Goal: Task Accomplishment & Management: Complete application form

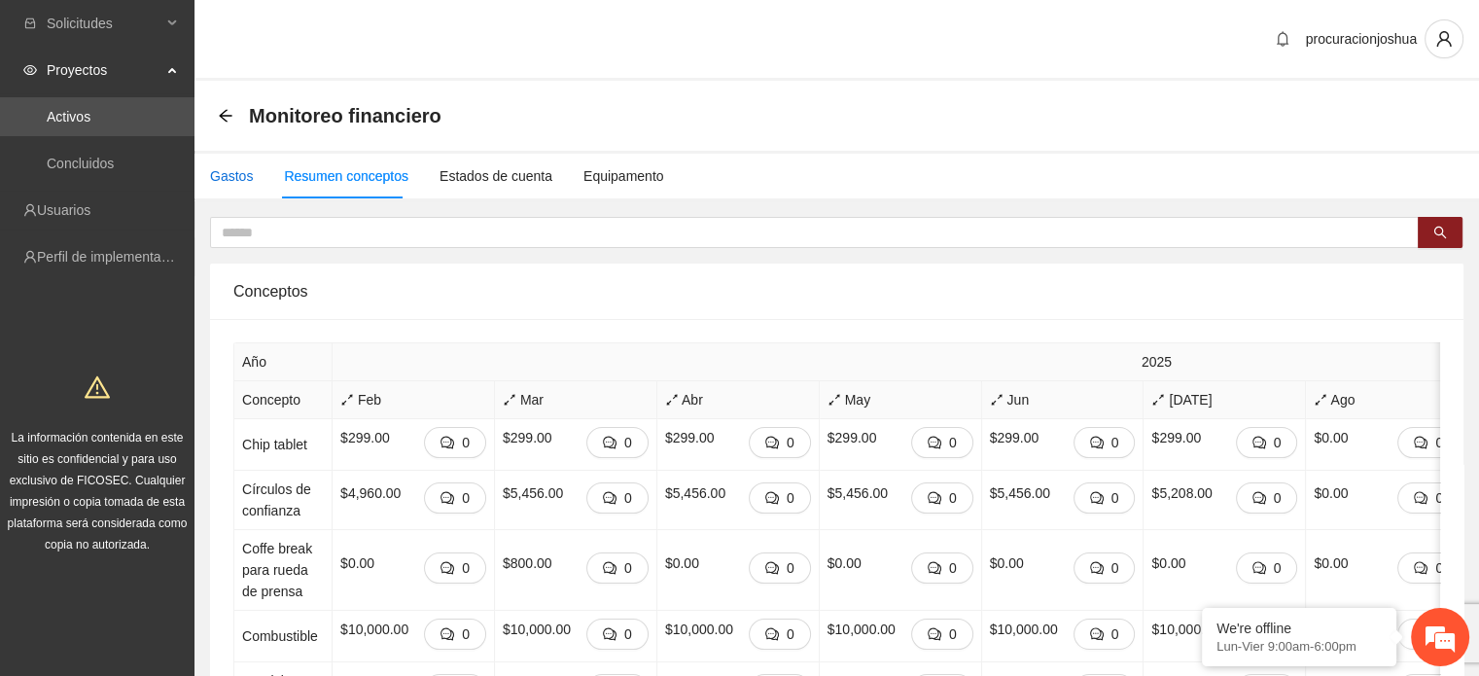
click at [221, 166] on div "Gastos" at bounding box center [231, 175] width 43 height 21
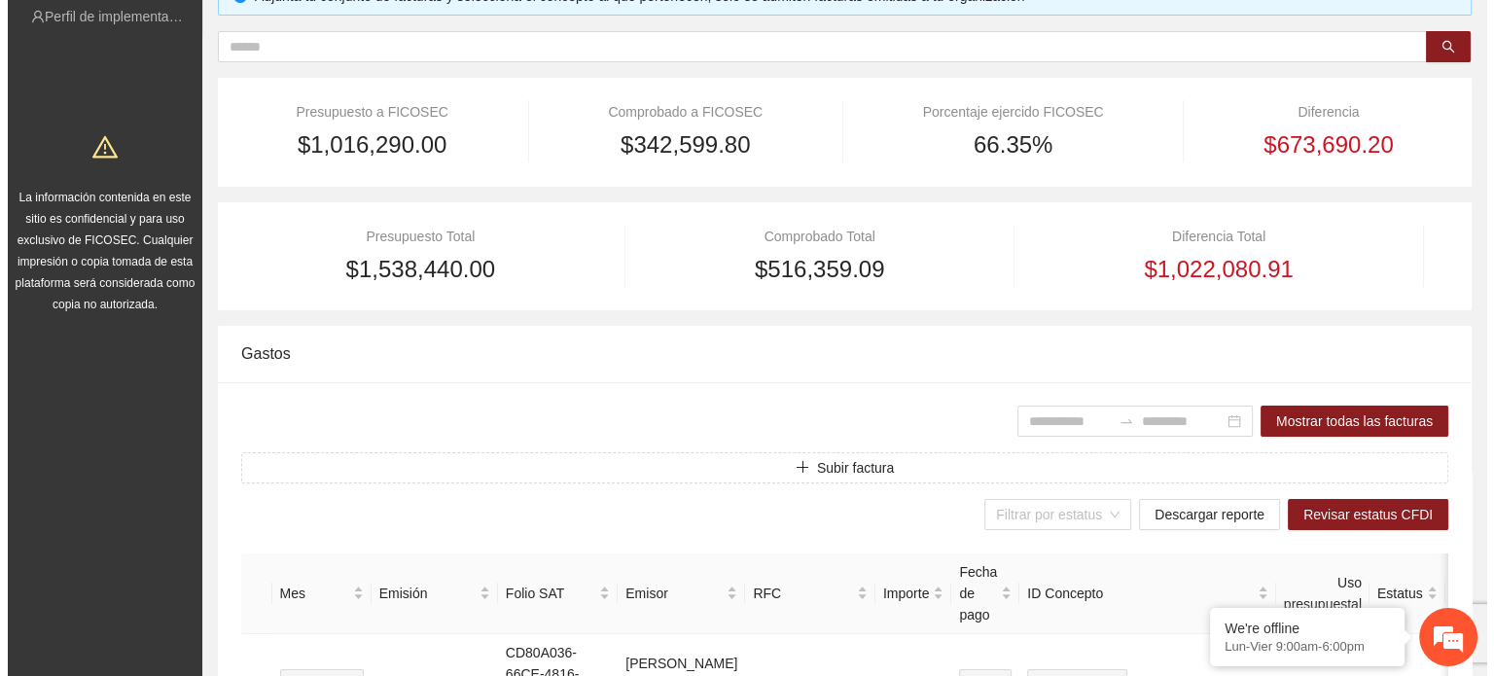
scroll to position [292, 0]
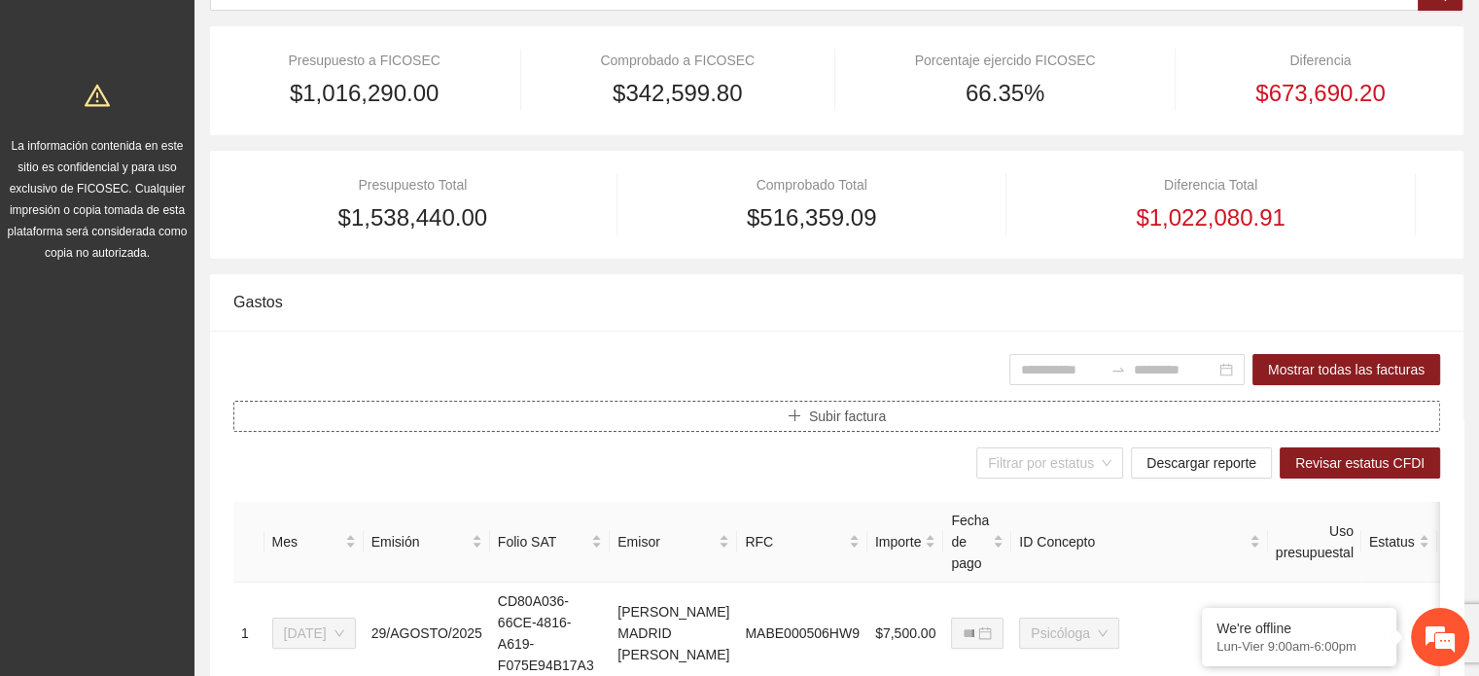
click at [875, 417] on span "Subir factura" at bounding box center [847, 416] width 77 height 21
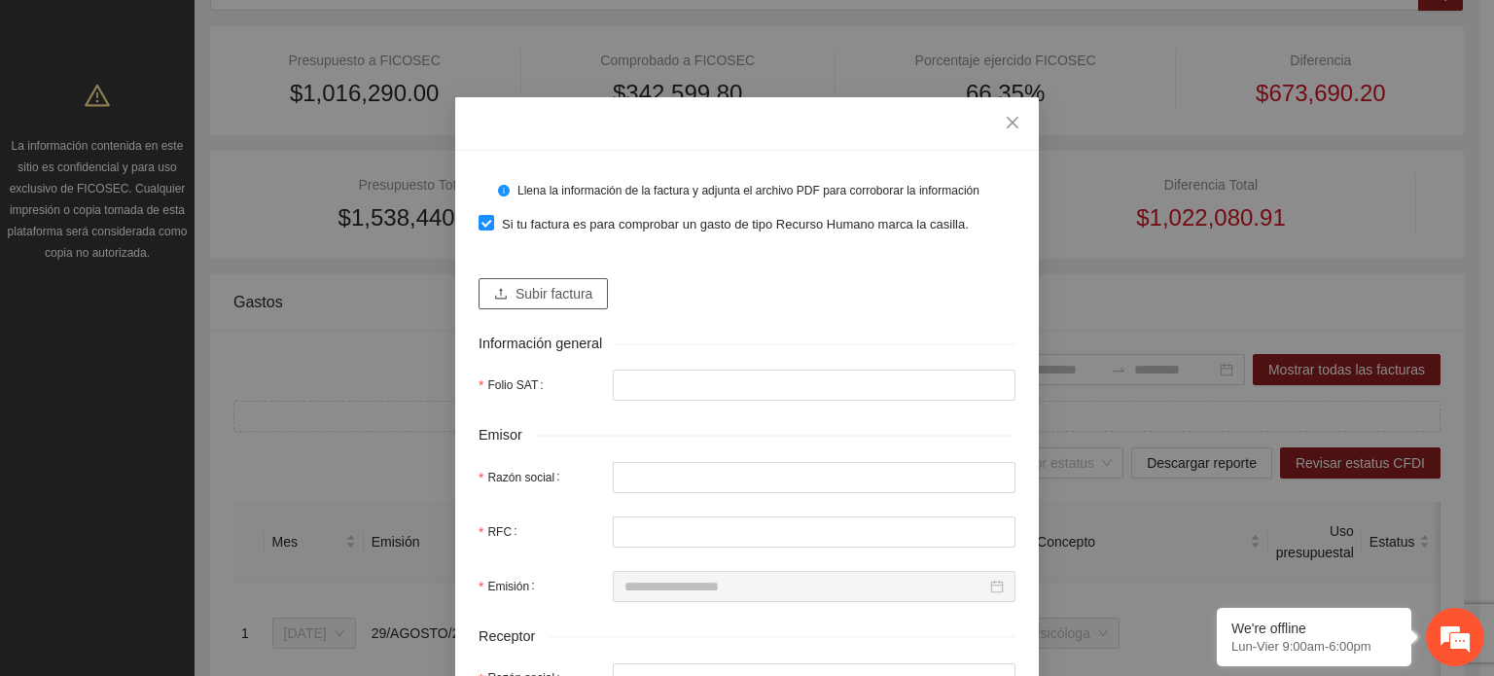
click at [517, 298] on span "Subir factura" at bounding box center [554, 293] width 77 height 21
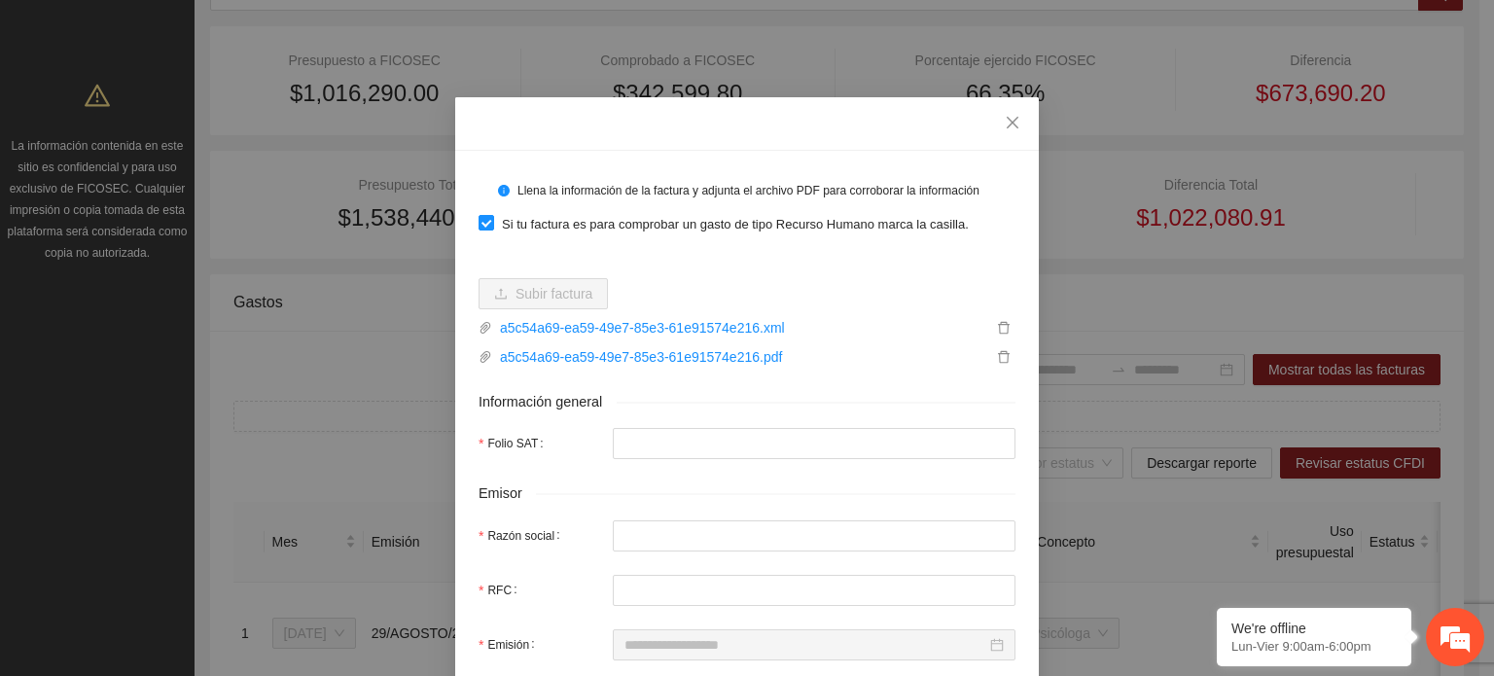
type input "**********"
type input "******"
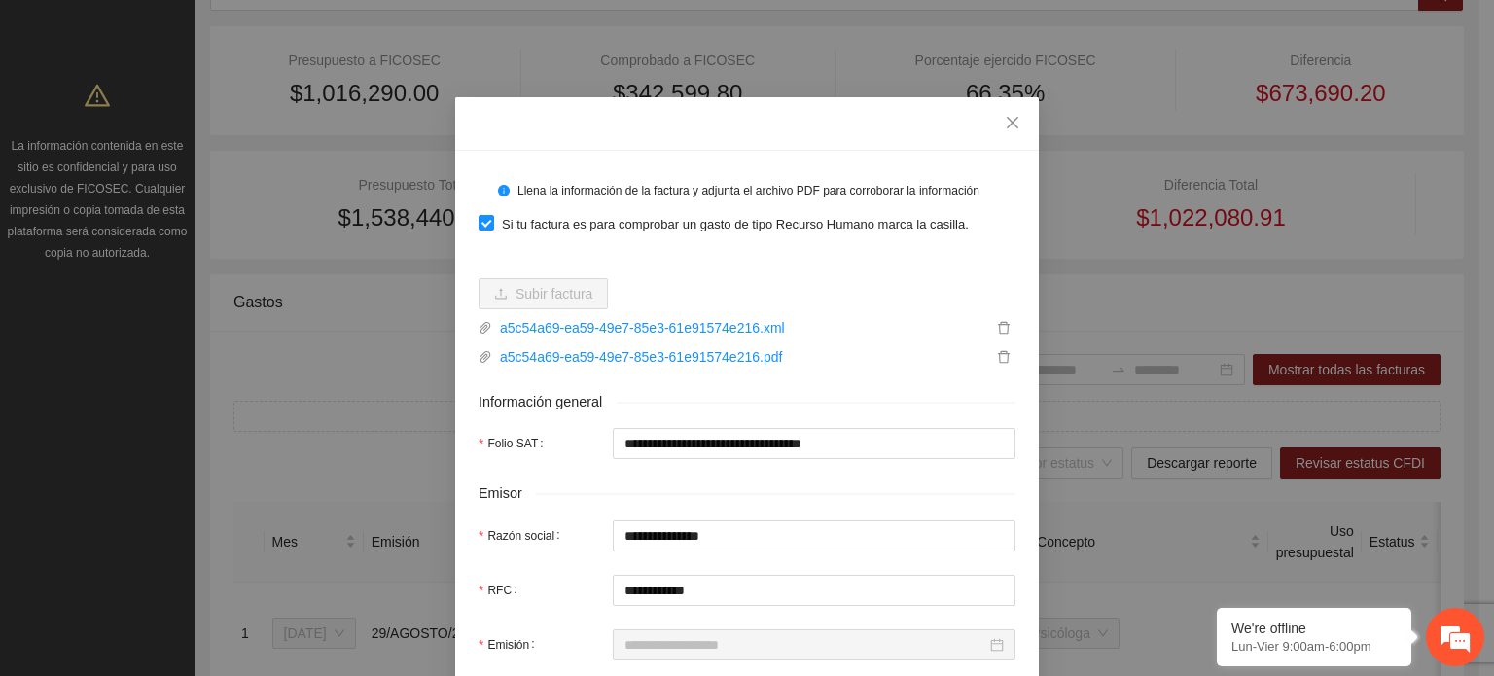
type input "**********"
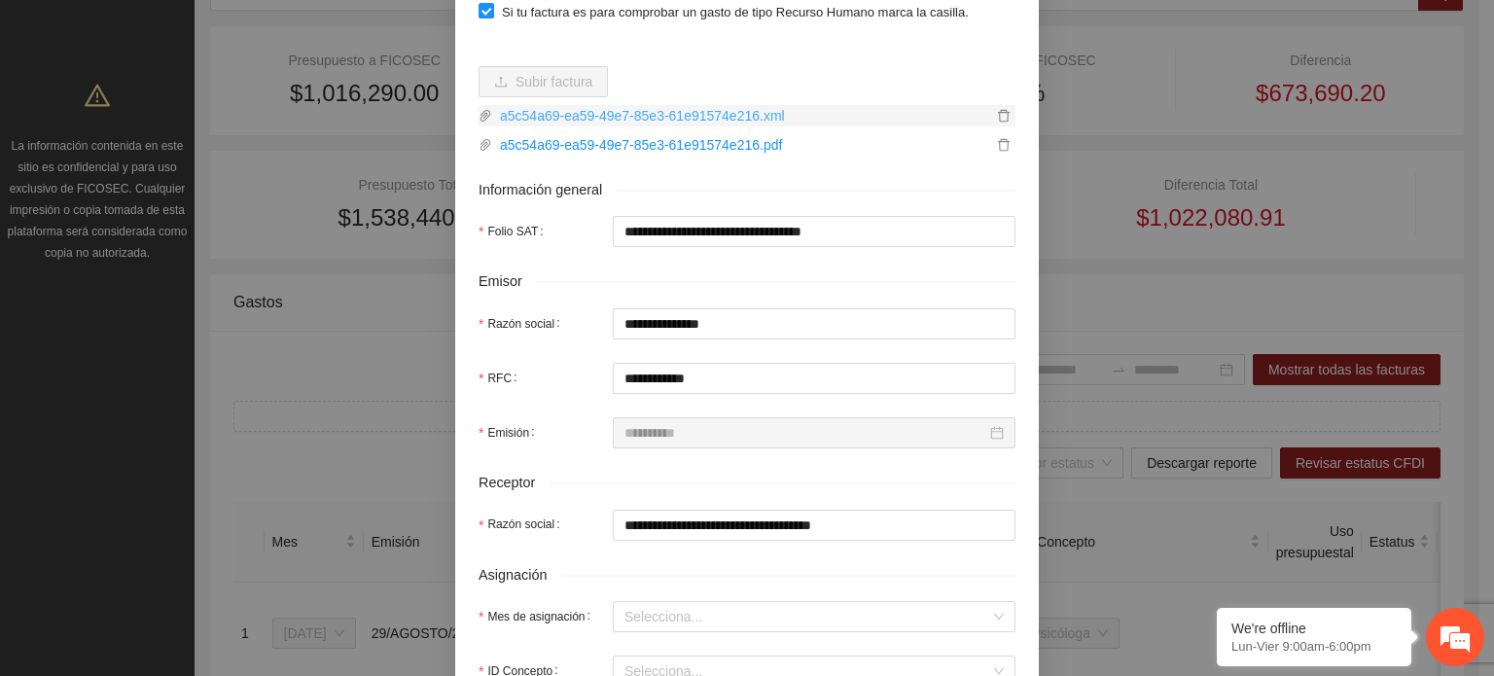
scroll to position [389, 0]
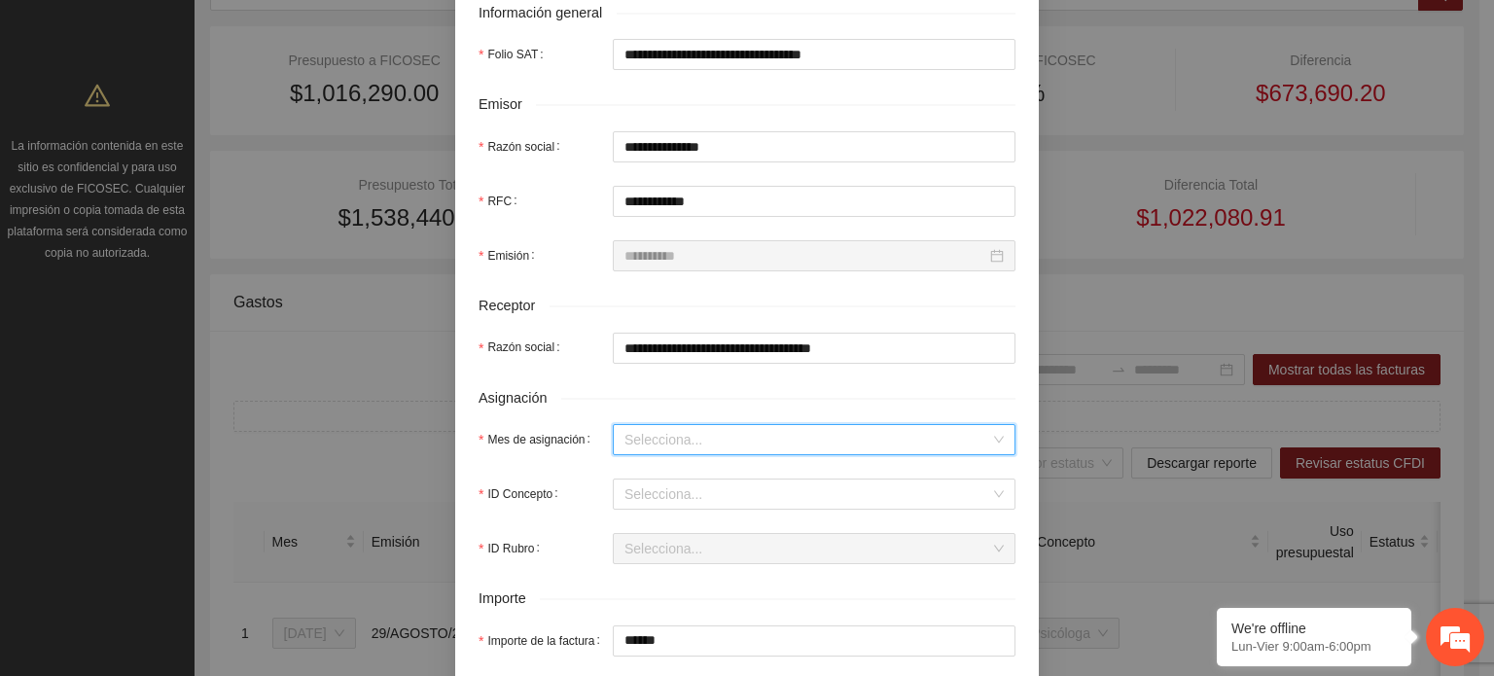
click at [719, 453] on input "Mes de asignación" at bounding box center [807, 439] width 366 height 29
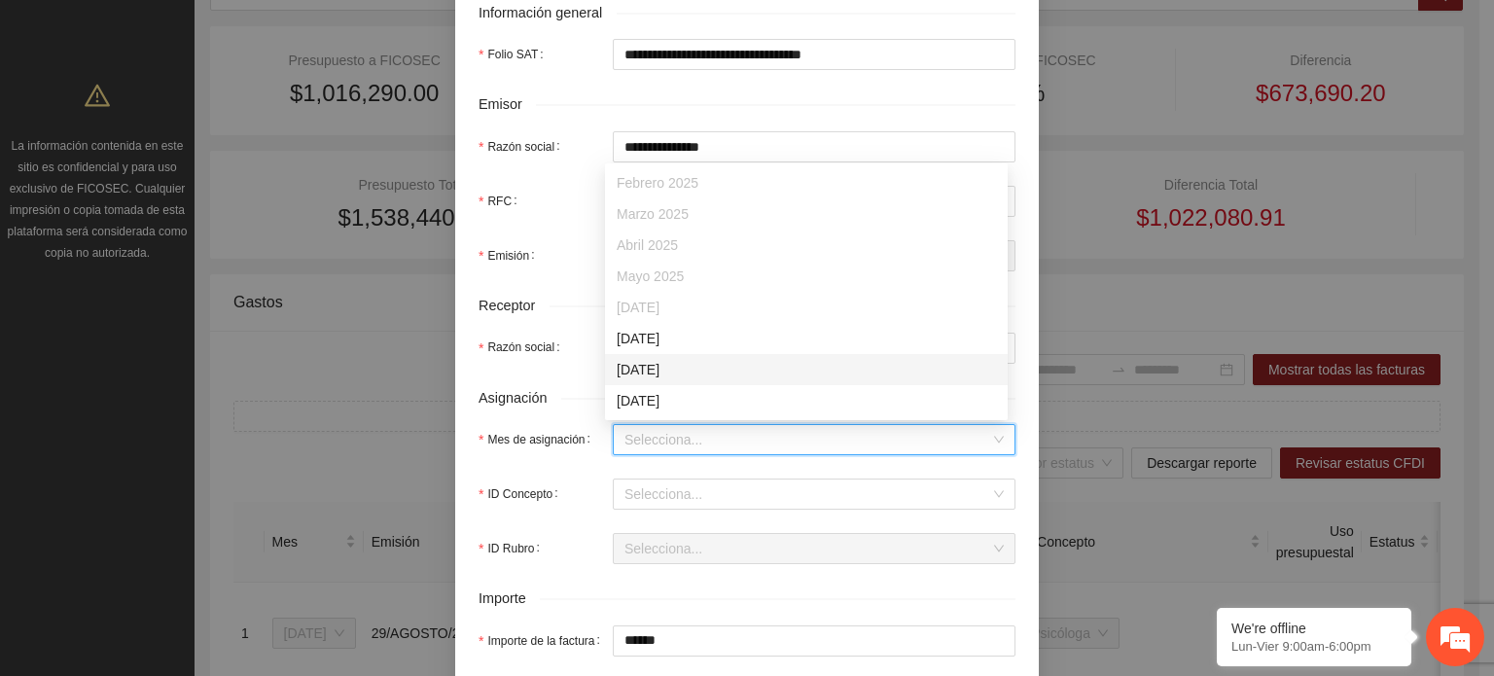
click at [724, 360] on div "[DATE]" at bounding box center [806, 369] width 379 height 21
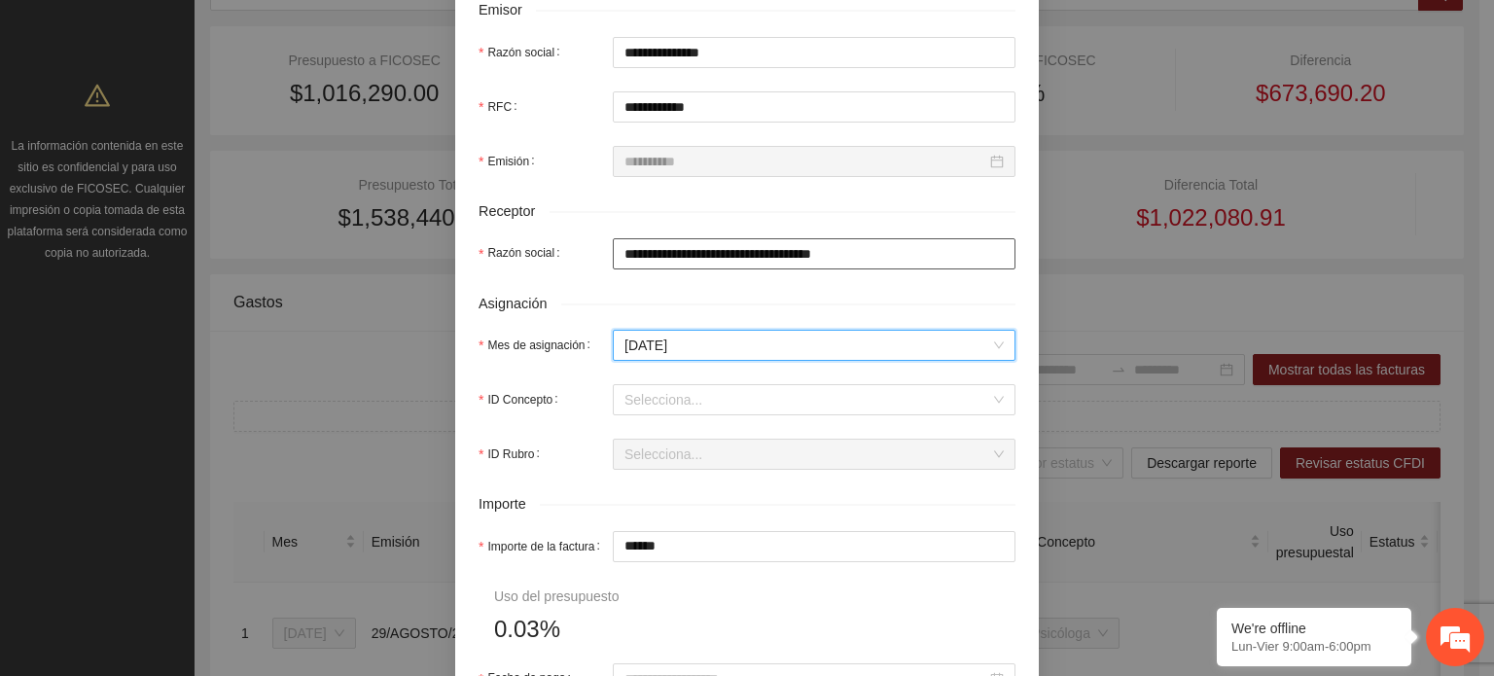
scroll to position [584, 0]
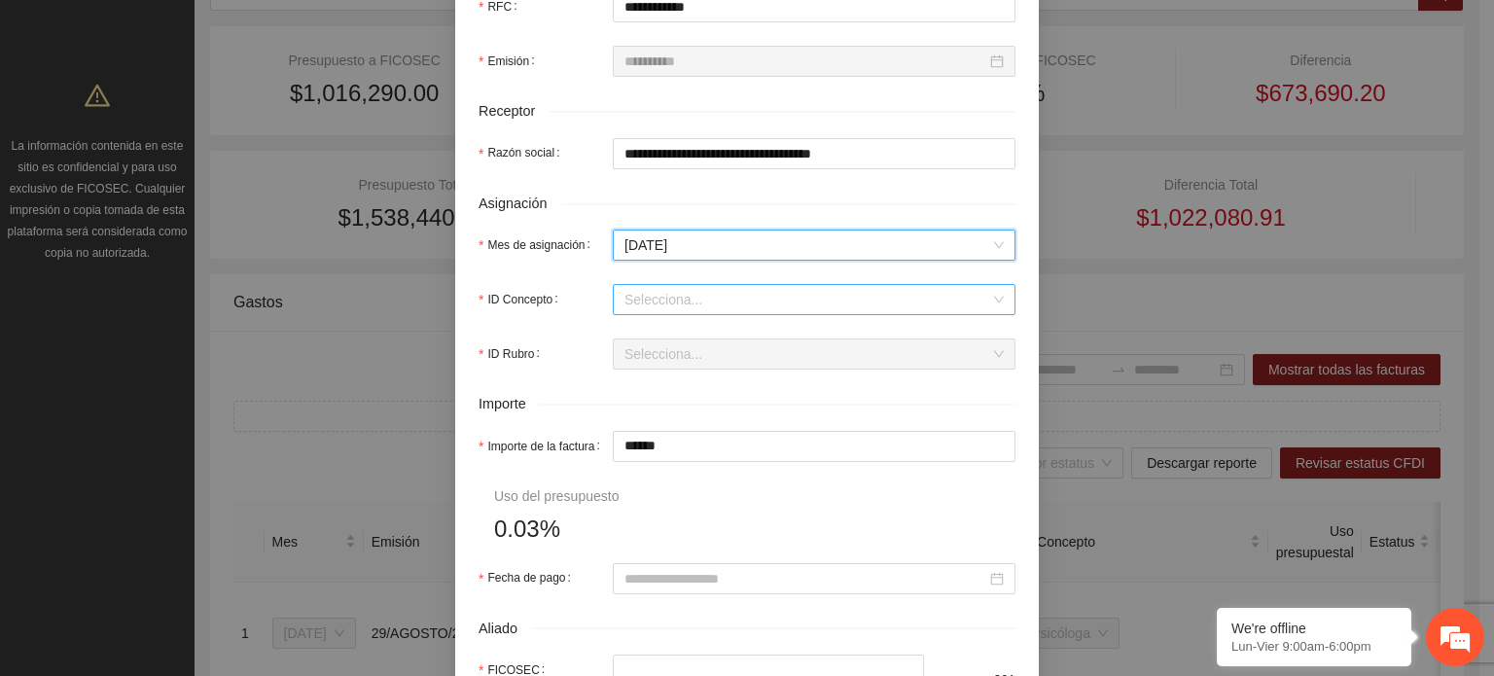
click at [757, 303] on input "ID Concepto" at bounding box center [807, 299] width 366 height 29
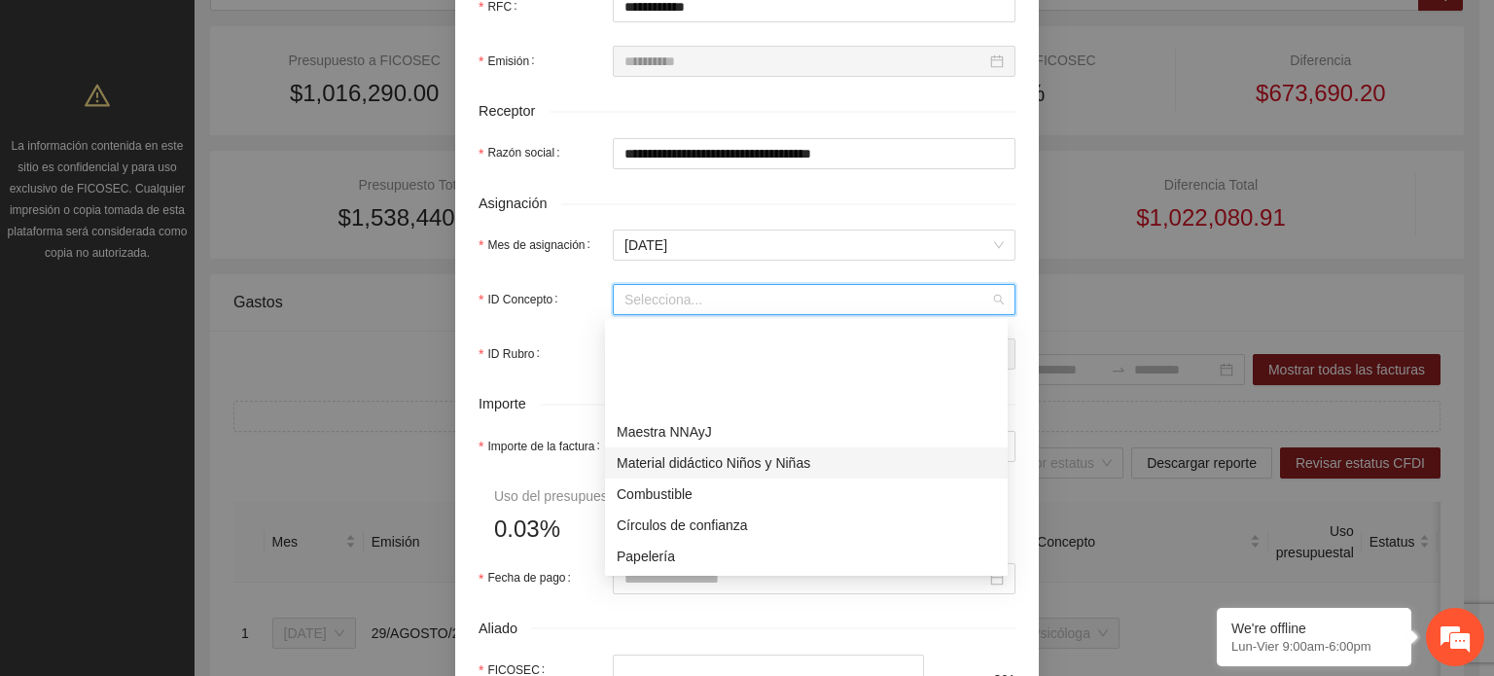
scroll to position [97, 0]
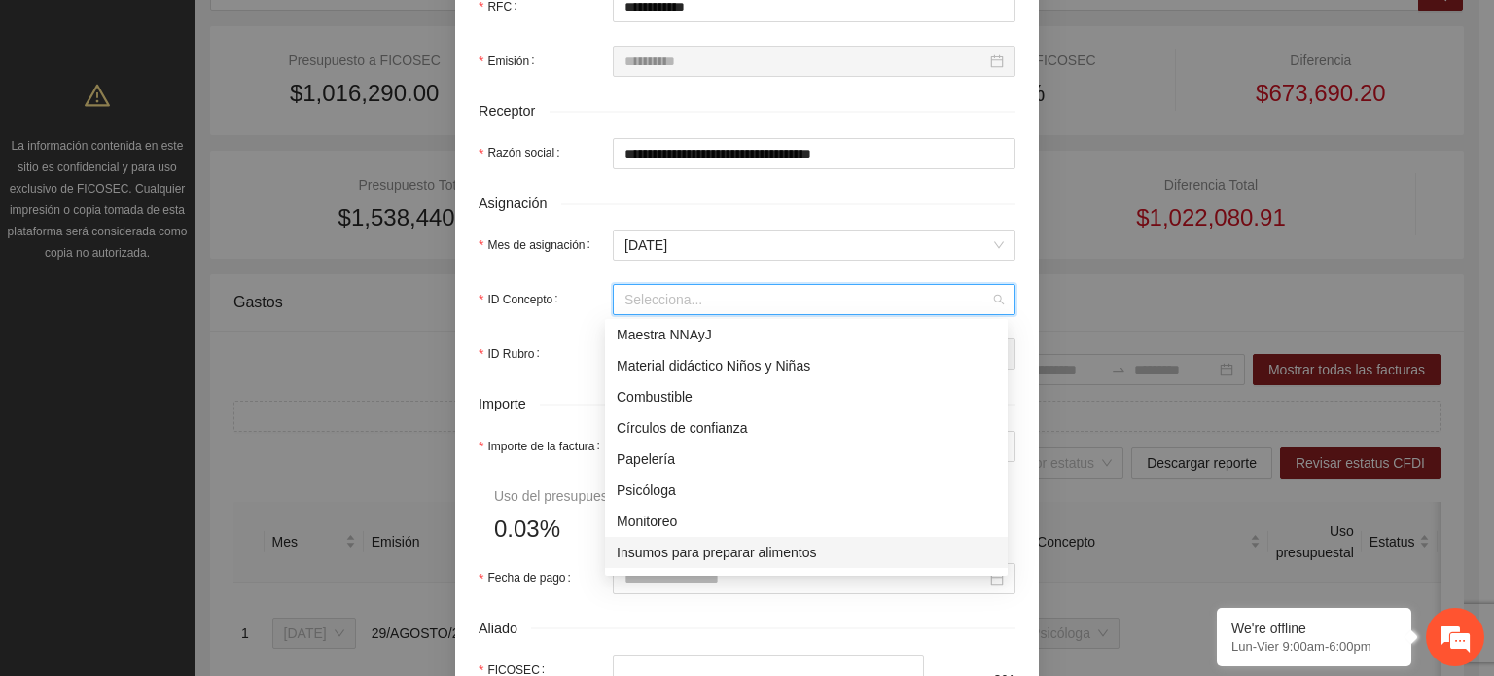
click at [693, 550] on div "Insumos para preparar alimentos" at bounding box center [806, 552] width 379 height 21
type input "*****"
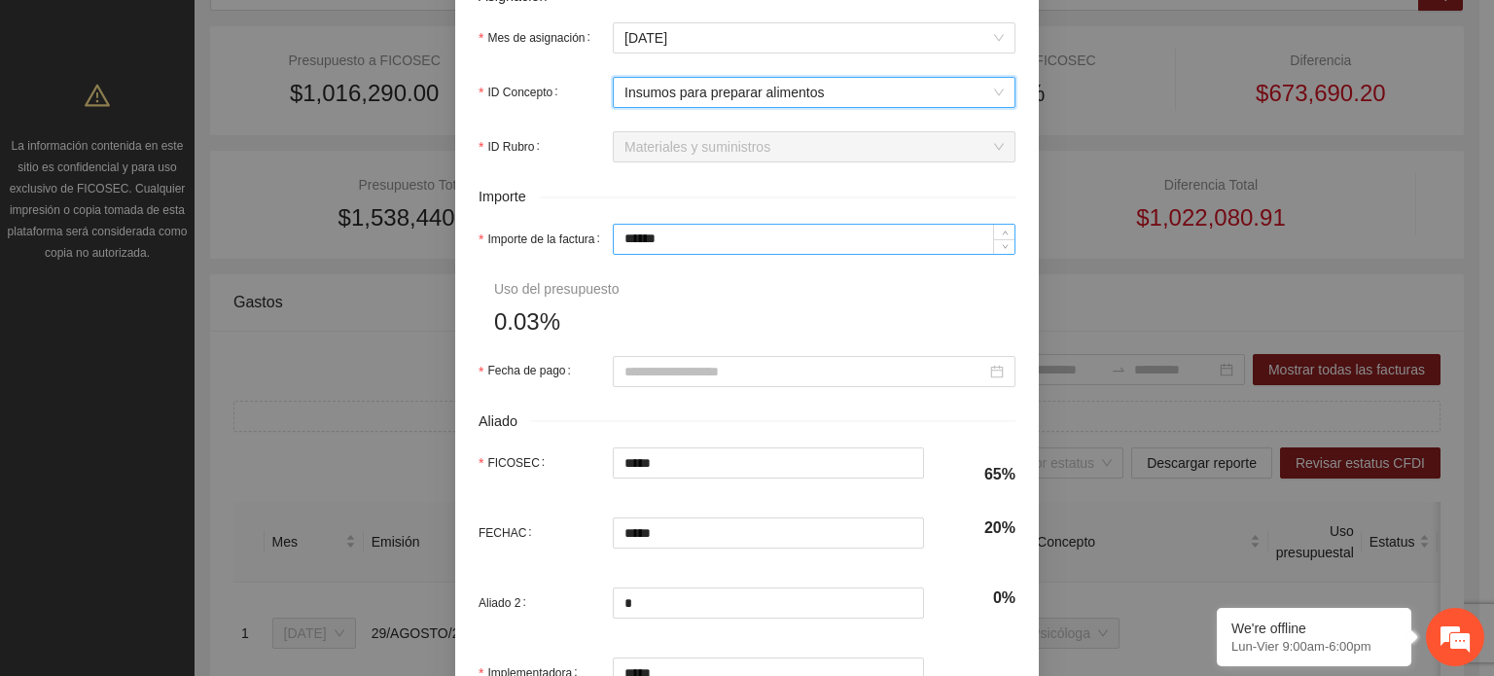
scroll to position [940, 0]
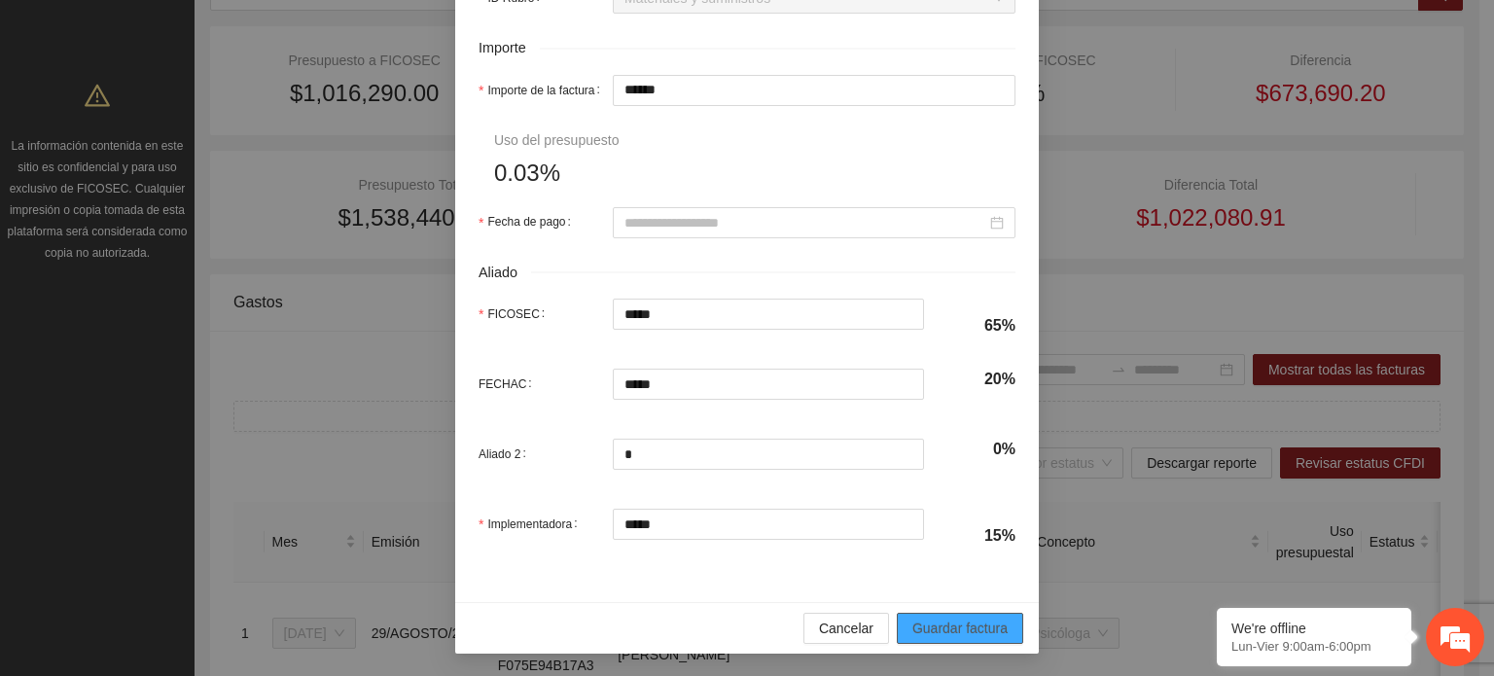
click at [951, 626] on span "Guardar factura" at bounding box center [959, 628] width 95 height 21
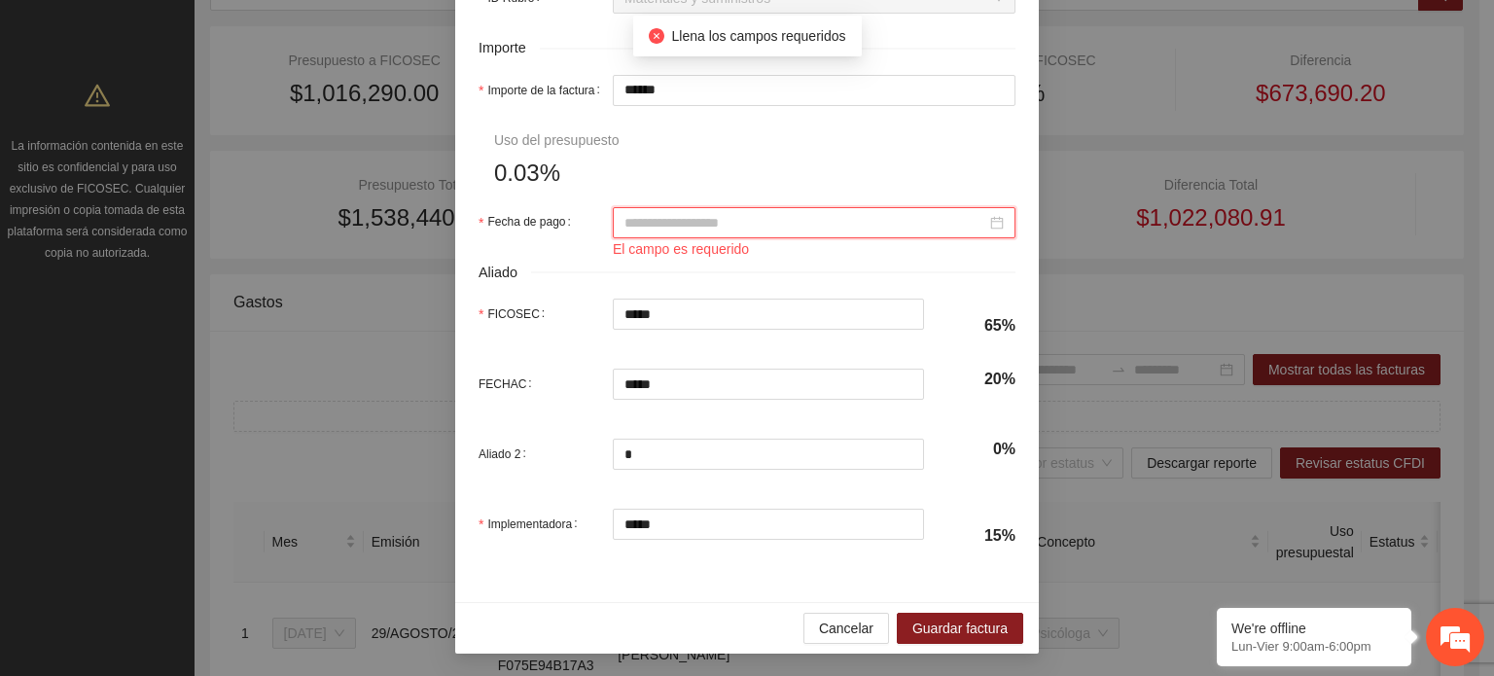
click at [729, 226] on input "Fecha de pago" at bounding box center [805, 222] width 362 height 21
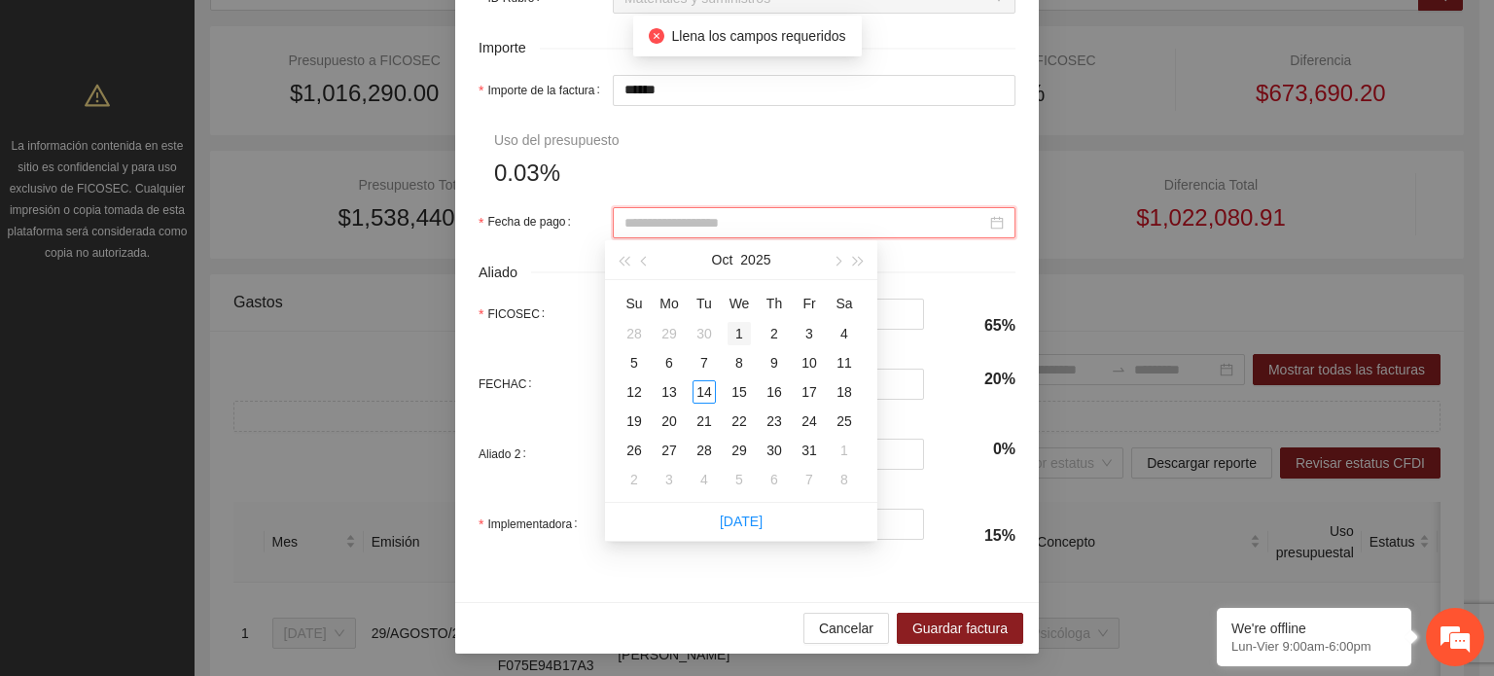
type input "**********"
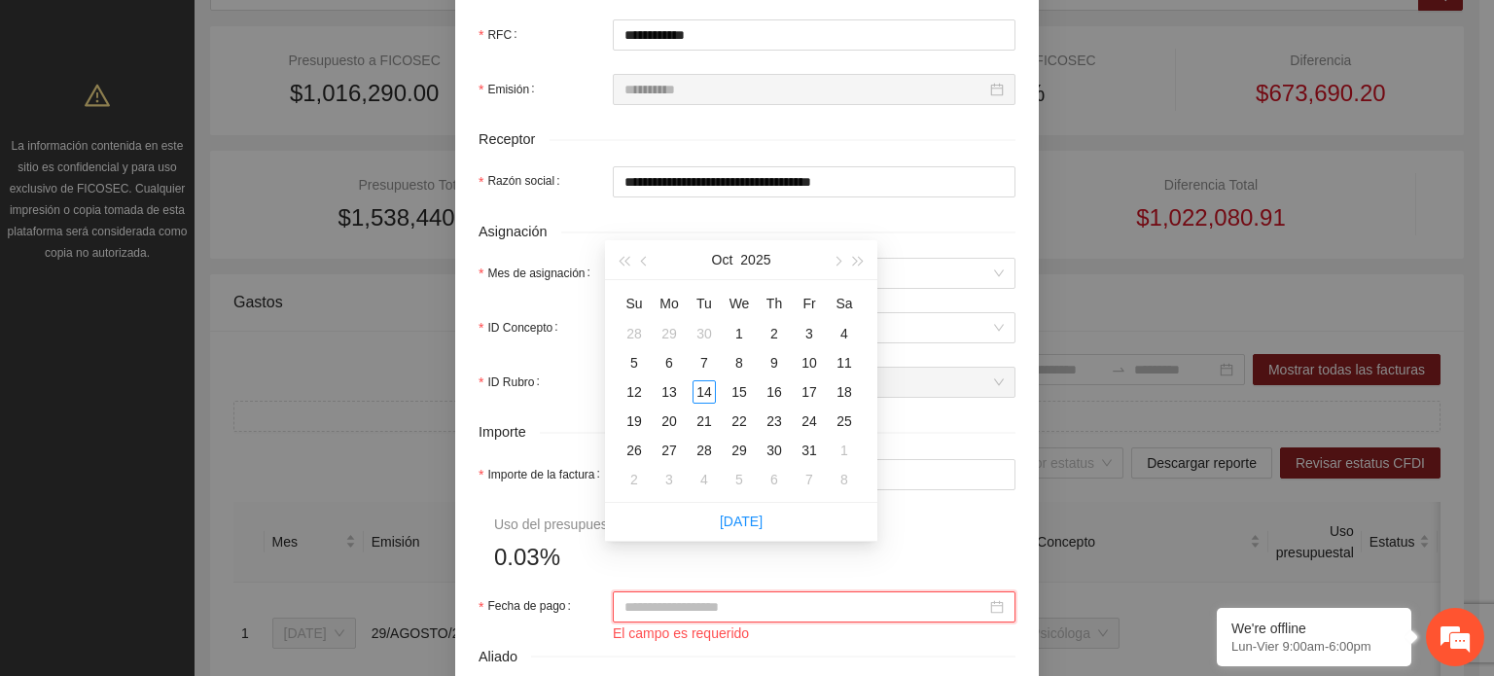
scroll to position [551, 0]
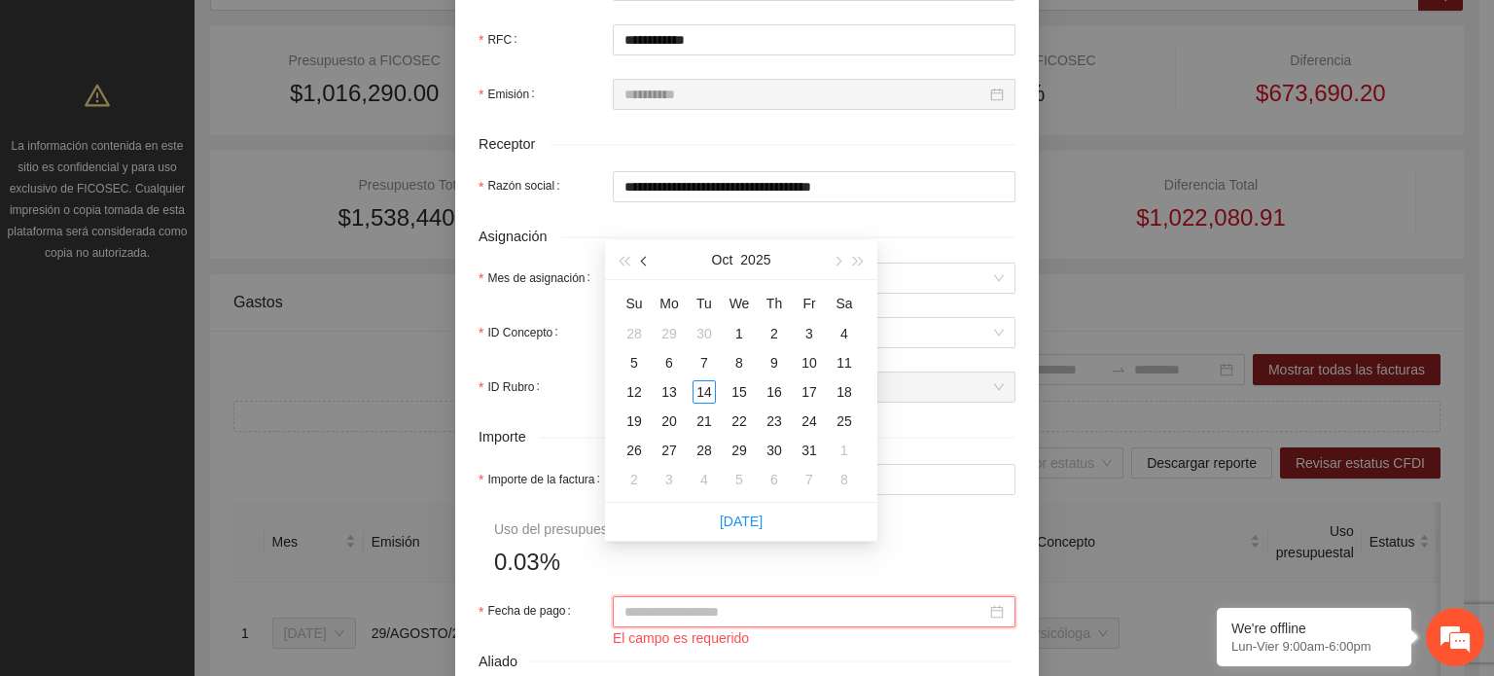
click at [646, 267] on button "button" at bounding box center [644, 259] width 21 height 39
type input "**********"
click at [783, 392] on div "14" at bounding box center [774, 391] width 23 height 23
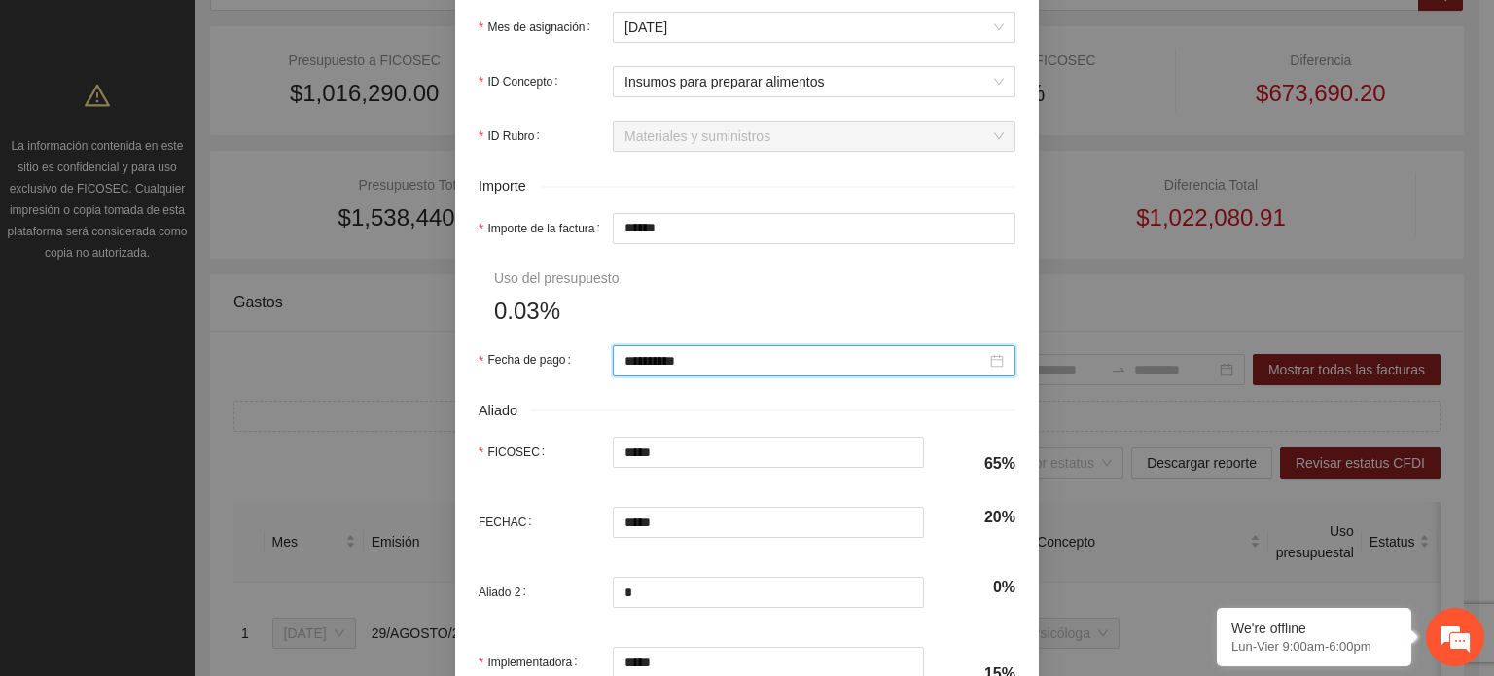
scroll to position [940, 0]
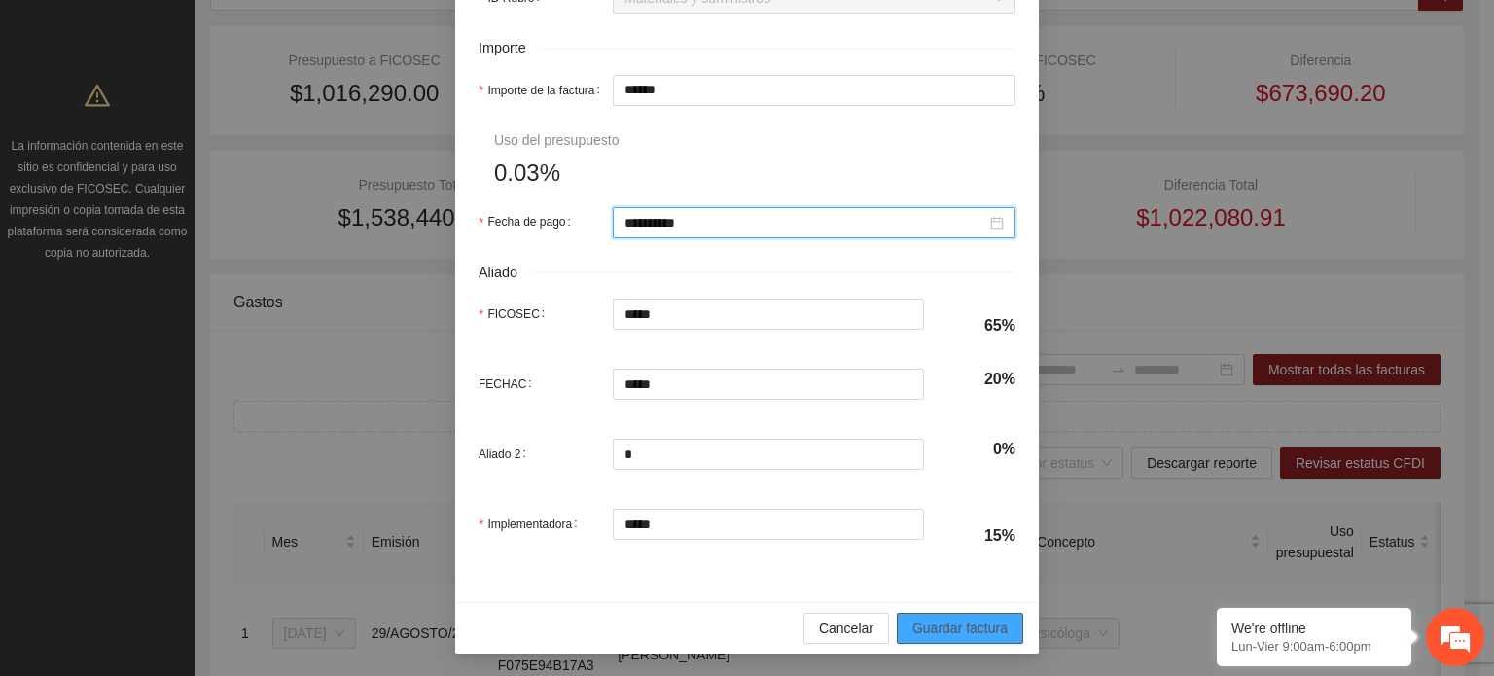
click at [973, 629] on span "Guardar factura" at bounding box center [959, 628] width 95 height 21
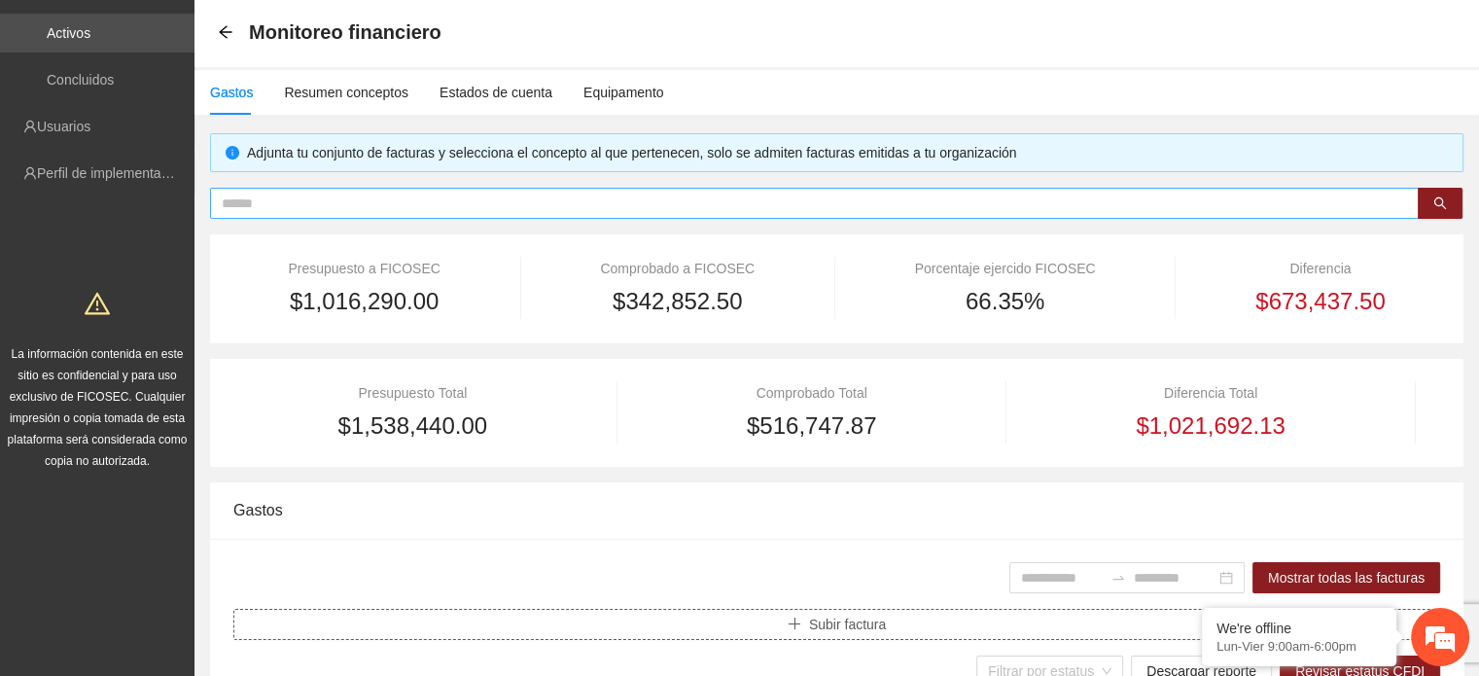
scroll to position [0, 0]
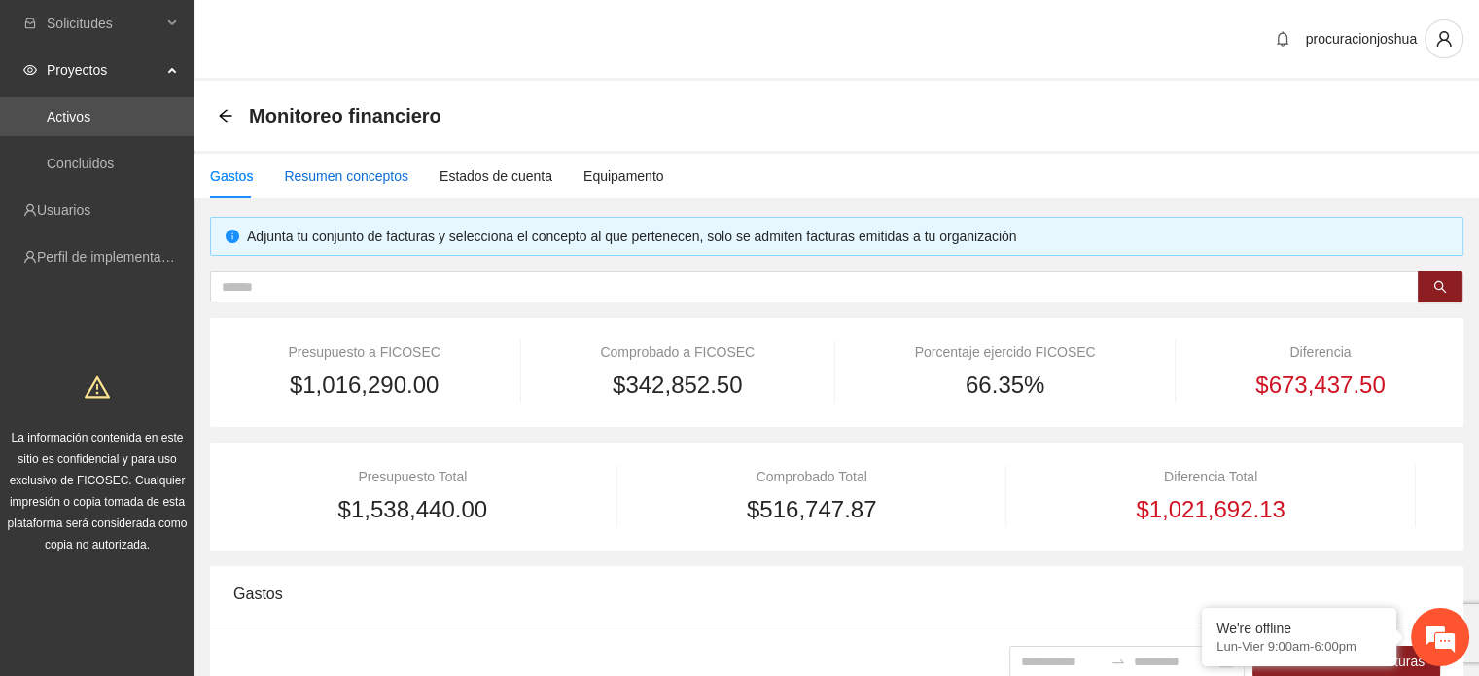
click at [365, 179] on div "Resumen conceptos" at bounding box center [346, 175] width 125 height 21
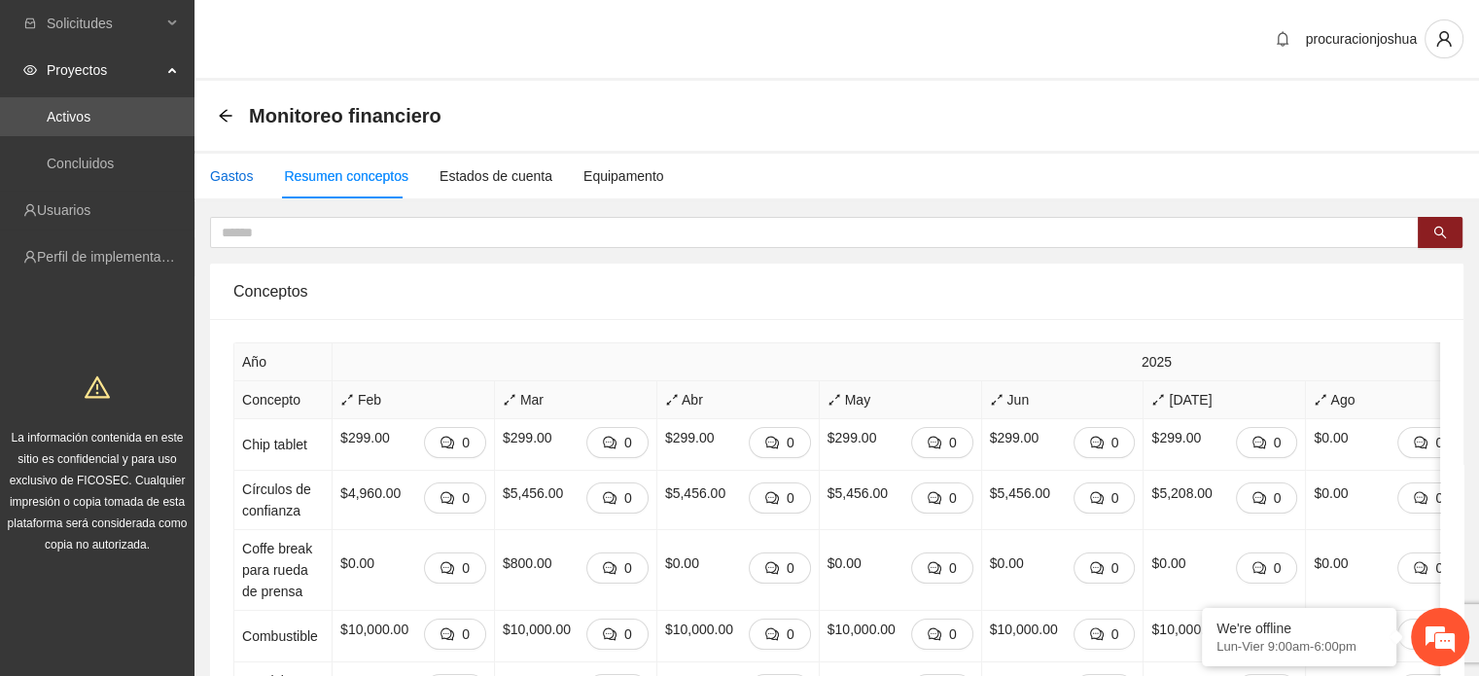
click at [216, 178] on div "Gastos" at bounding box center [231, 175] width 43 height 21
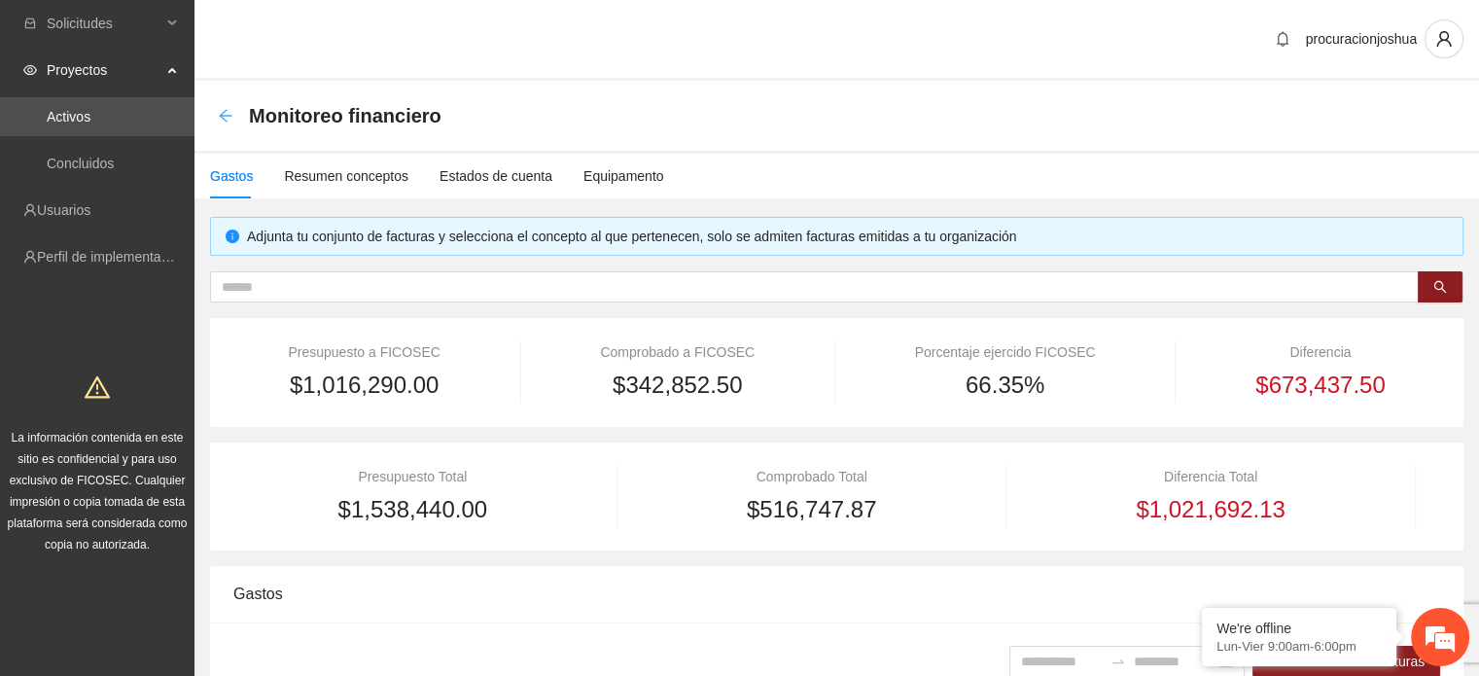
click at [224, 112] on icon "arrow-left" at bounding box center [225, 115] width 13 height 13
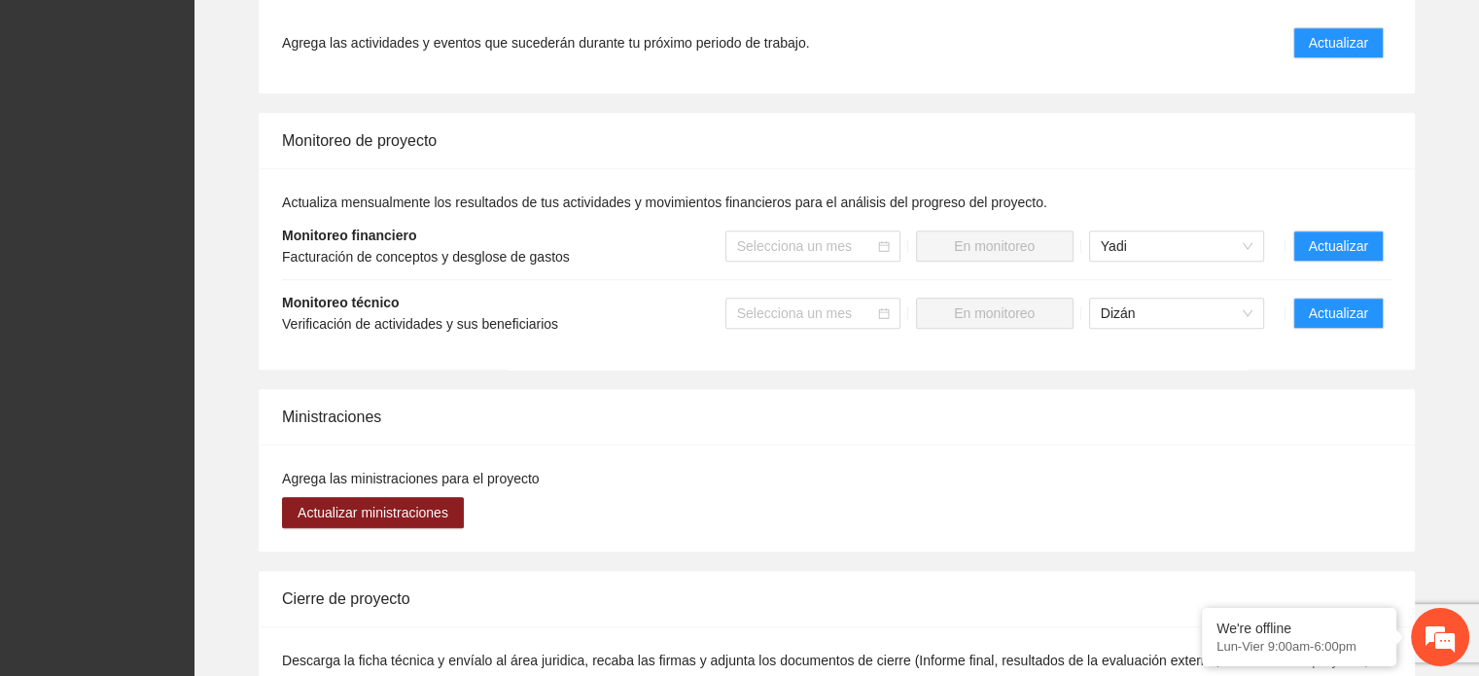
scroll to position [1848, 0]
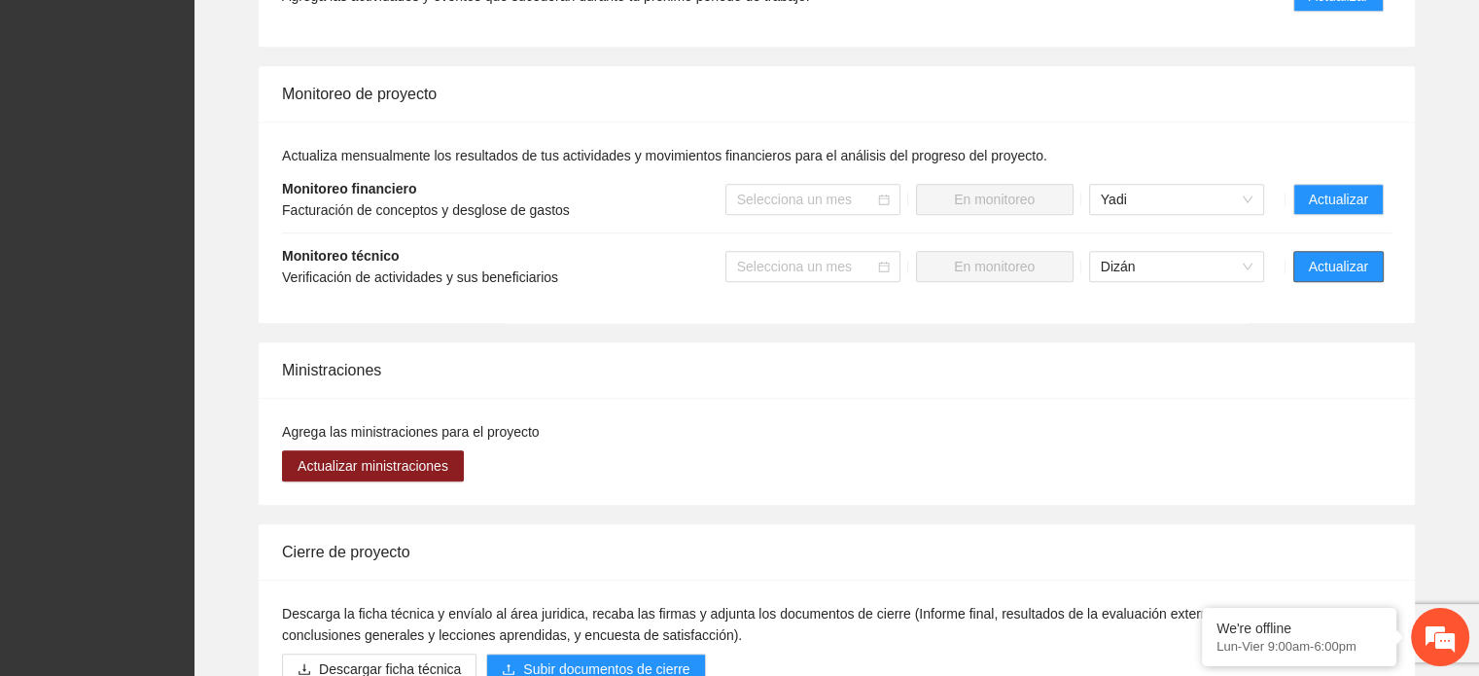
click at [1370, 251] on button "Actualizar" at bounding box center [1339, 266] width 90 height 31
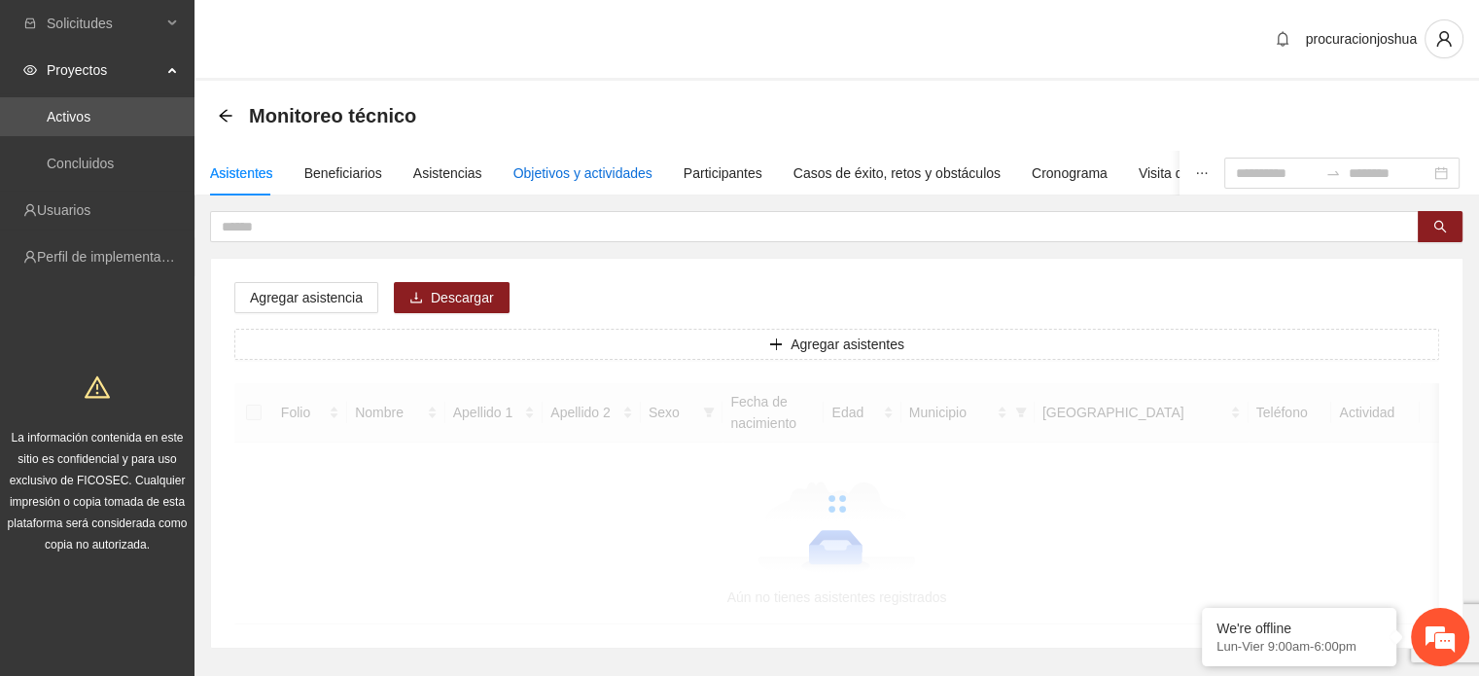
click at [552, 164] on div "Objetivos y actividades" at bounding box center [583, 172] width 139 height 21
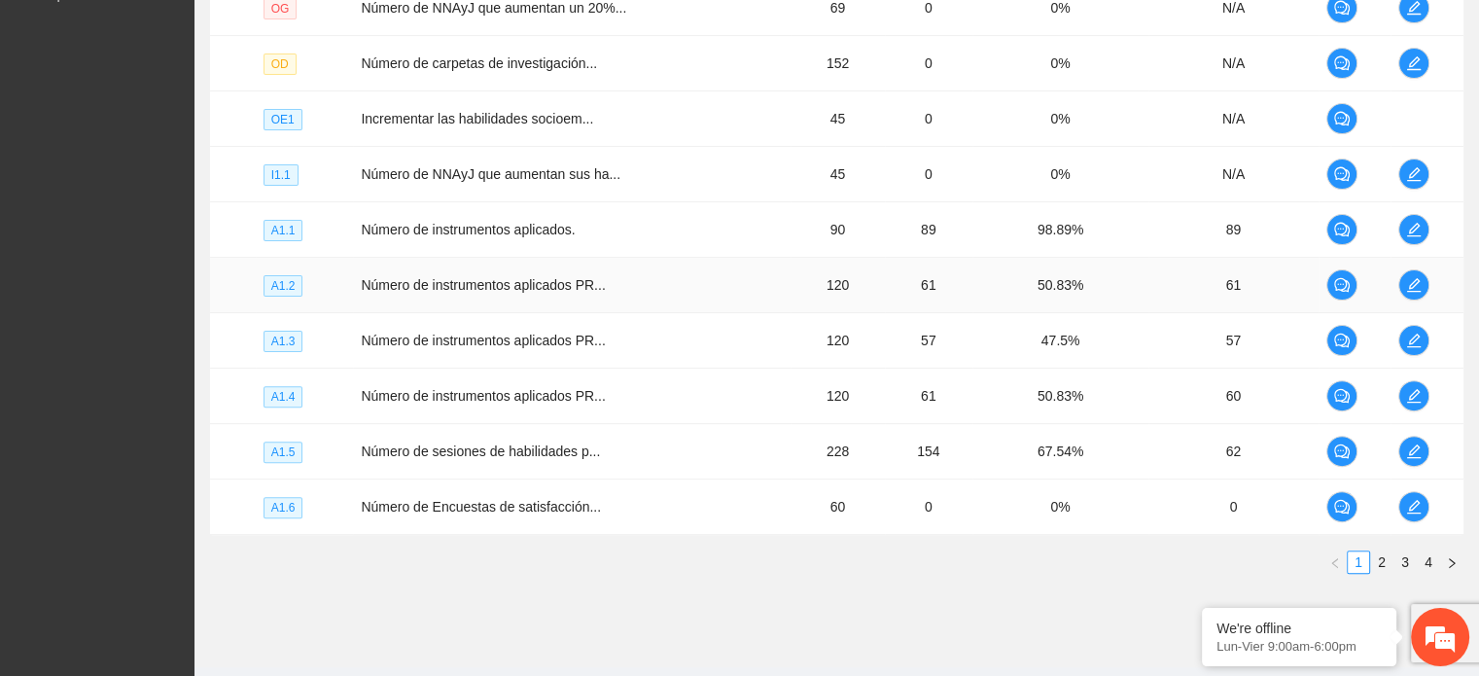
scroll to position [584, 0]
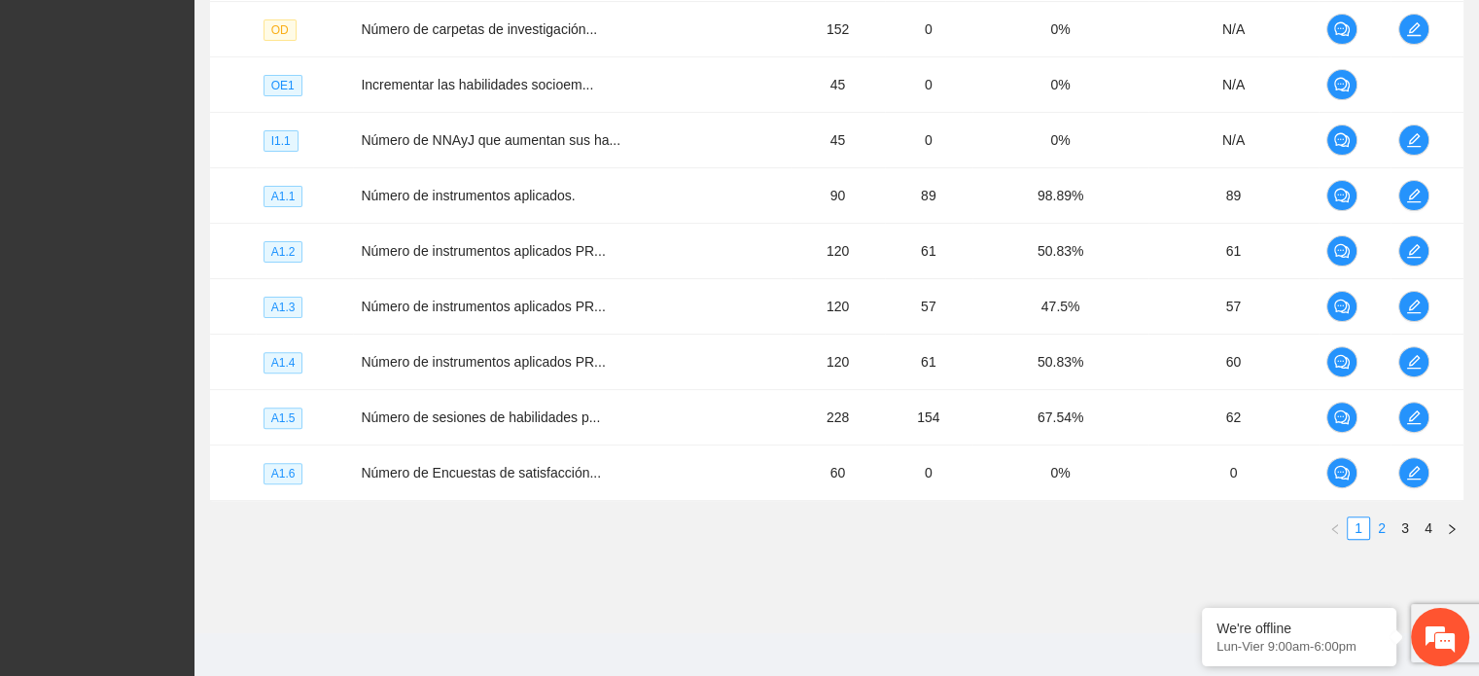
click at [1378, 530] on link "2" at bounding box center [1382, 527] width 21 height 21
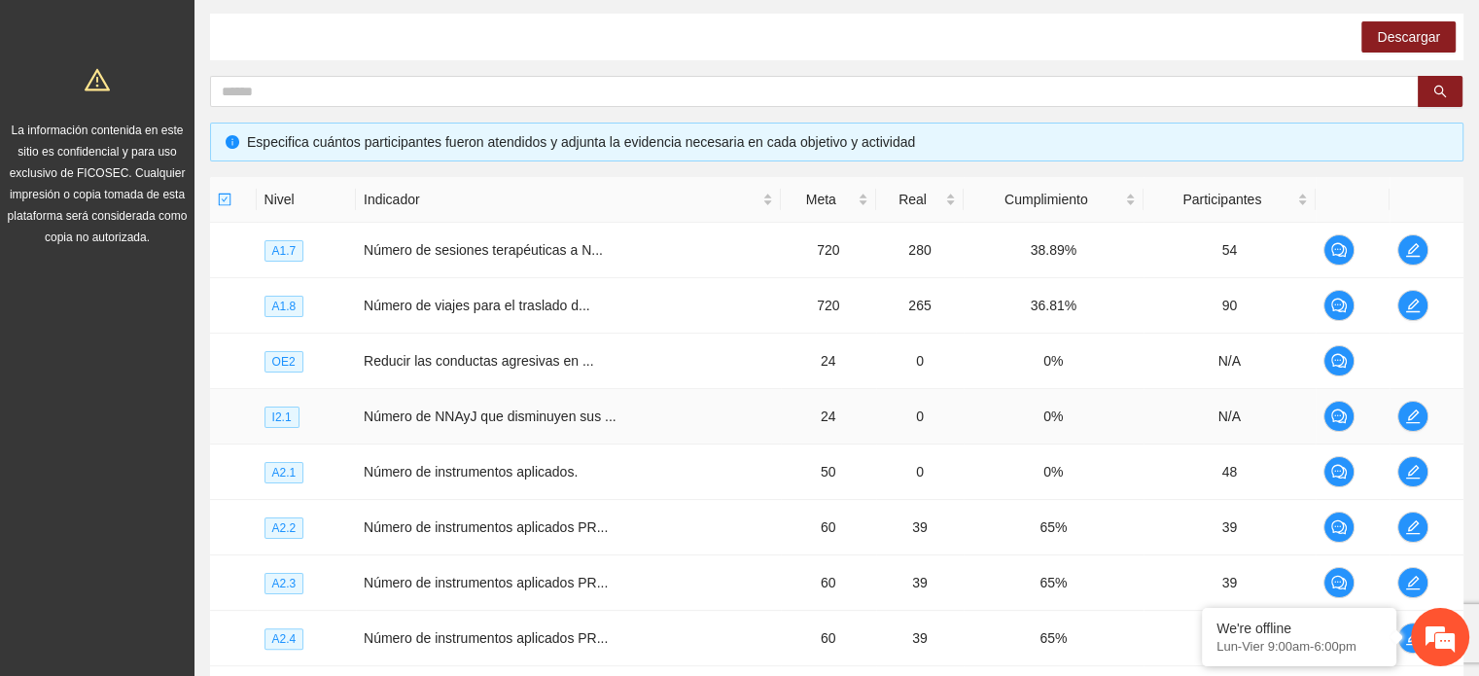
scroll to position [0, 0]
